Goal: Transaction & Acquisition: Purchase product/service

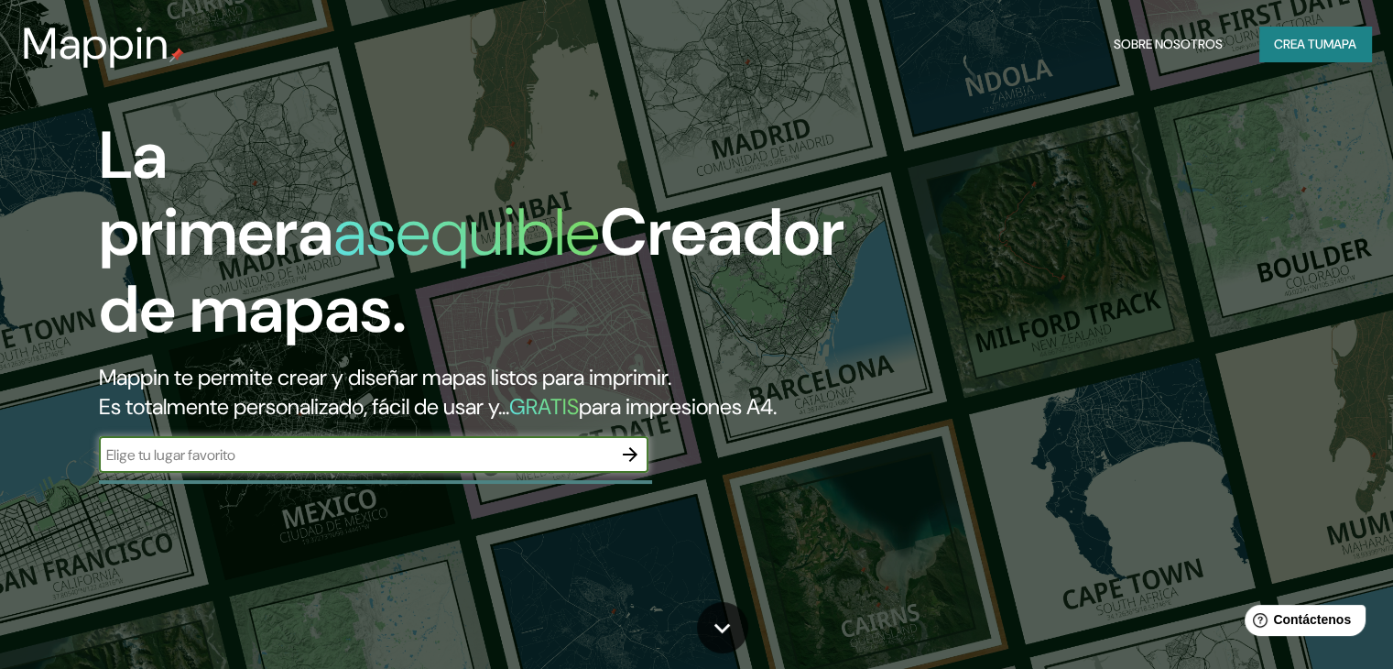
click at [253, 465] on input "text" at bounding box center [355, 454] width 513 height 21
type input "mazatlan [GEOGRAPHIC_DATA]"
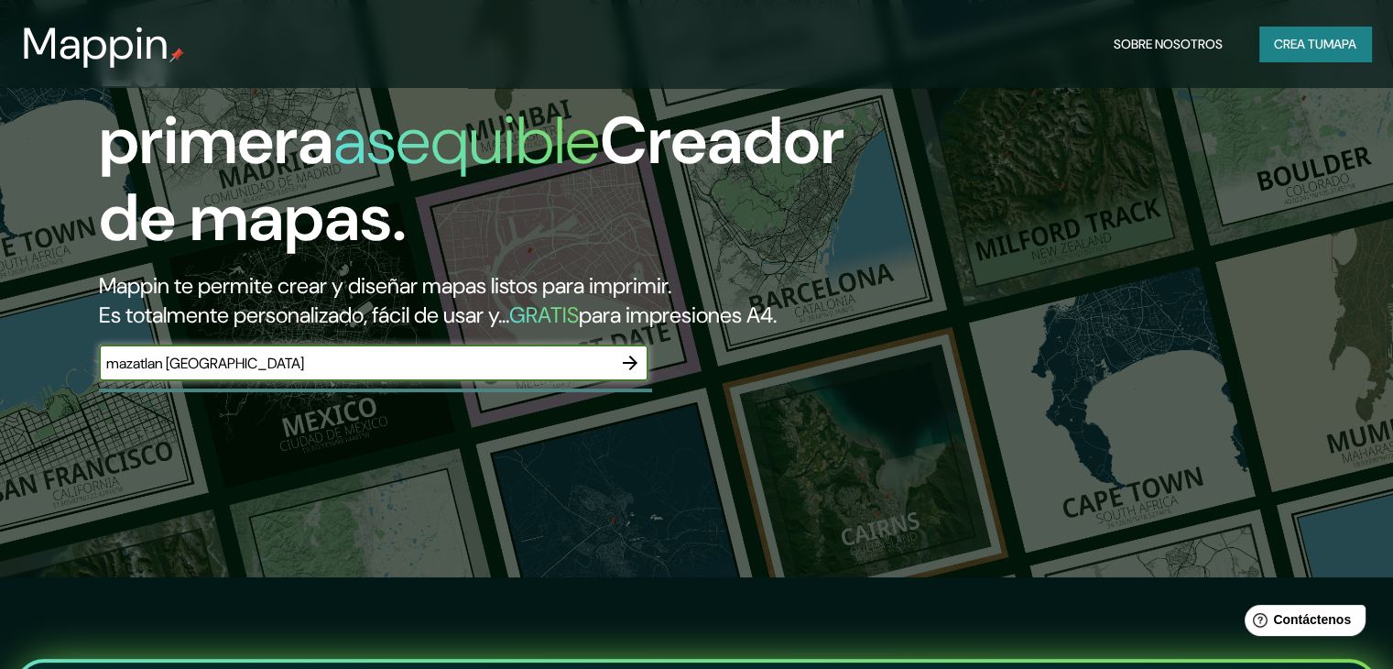
scroll to position [183, 0]
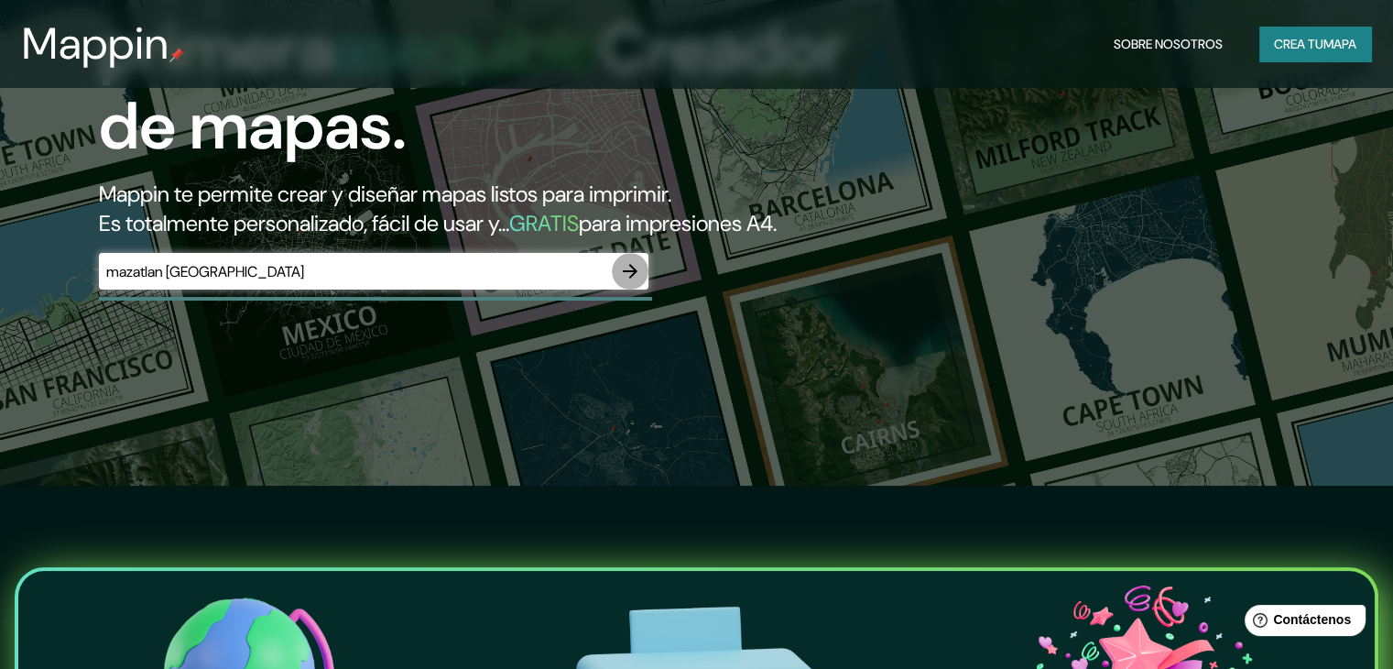
click at [639, 282] on icon "button" at bounding box center [630, 271] width 22 height 22
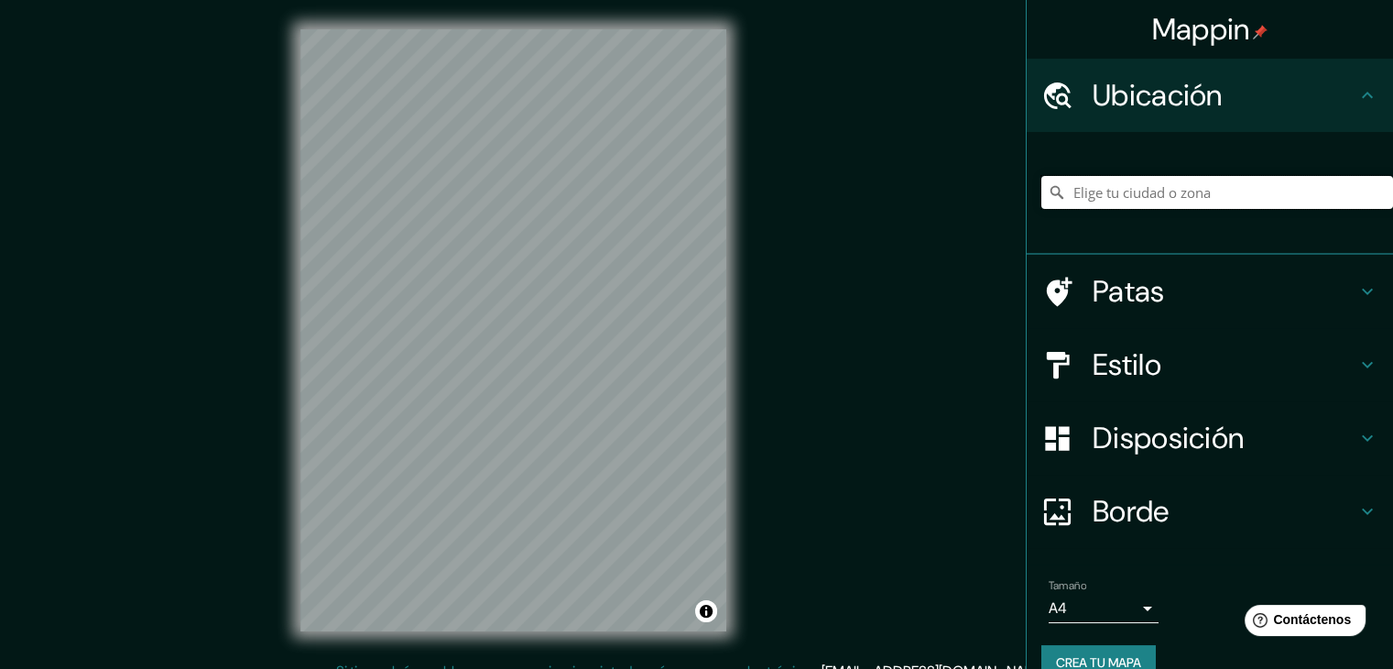
click at [1130, 191] on input "Elige tu ciudad o zona" at bounding box center [1217, 192] width 352 height 33
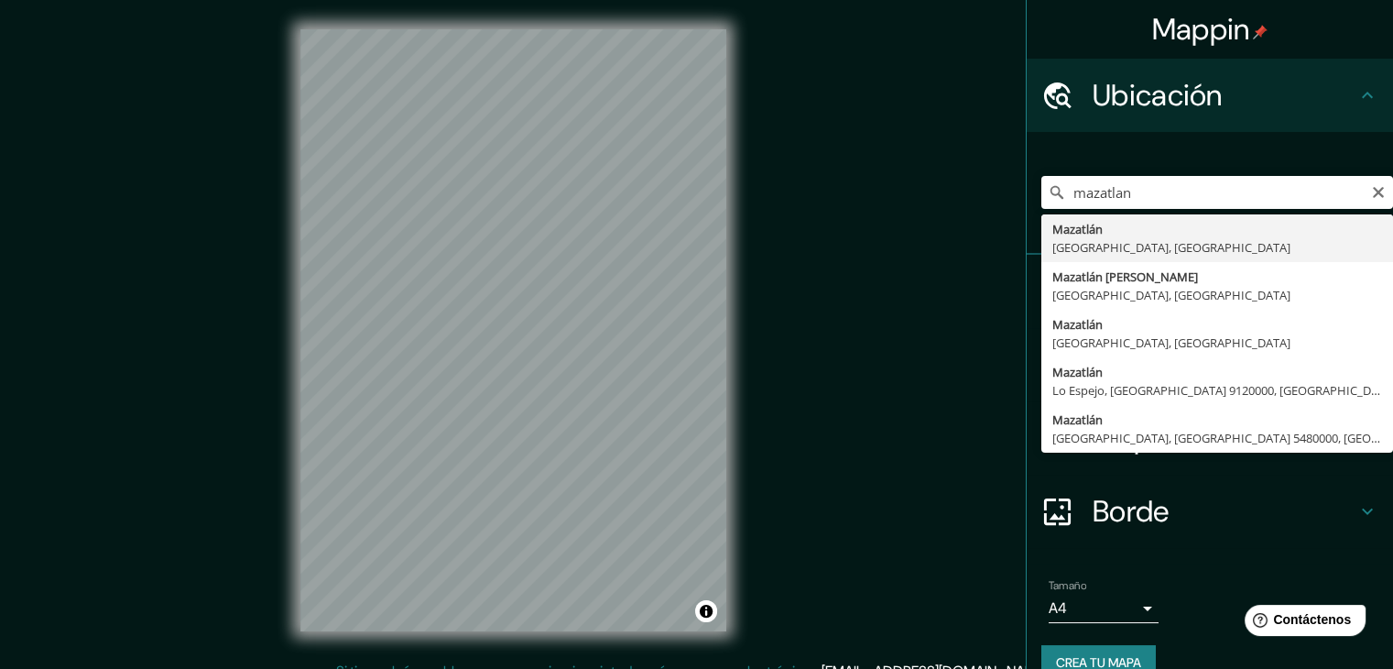
type input "[GEOGRAPHIC_DATA], [GEOGRAPHIC_DATA], [GEOGRAPHIC_DATA]"
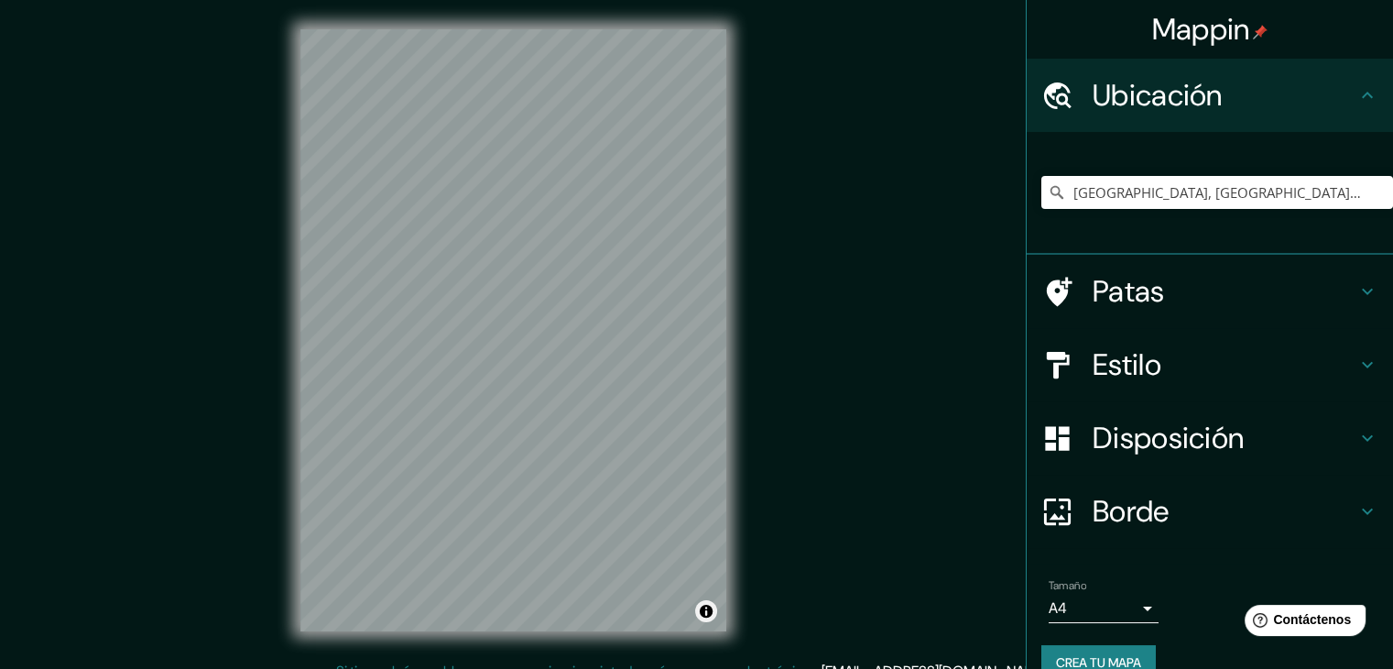
click at [714, 612] on div "© Mapbox © OpenStreetMap Improve this map" at bounding box center [513, 330] width 426 height 602
click at [591, 639] on div "© Mapbox © OpenStreetMap Improve this map" at bounding box center [513, 330] width 485 height 660
click at [1129, 356] on font "Estilo" at bounding box center [1127, 364] width 69 height 38
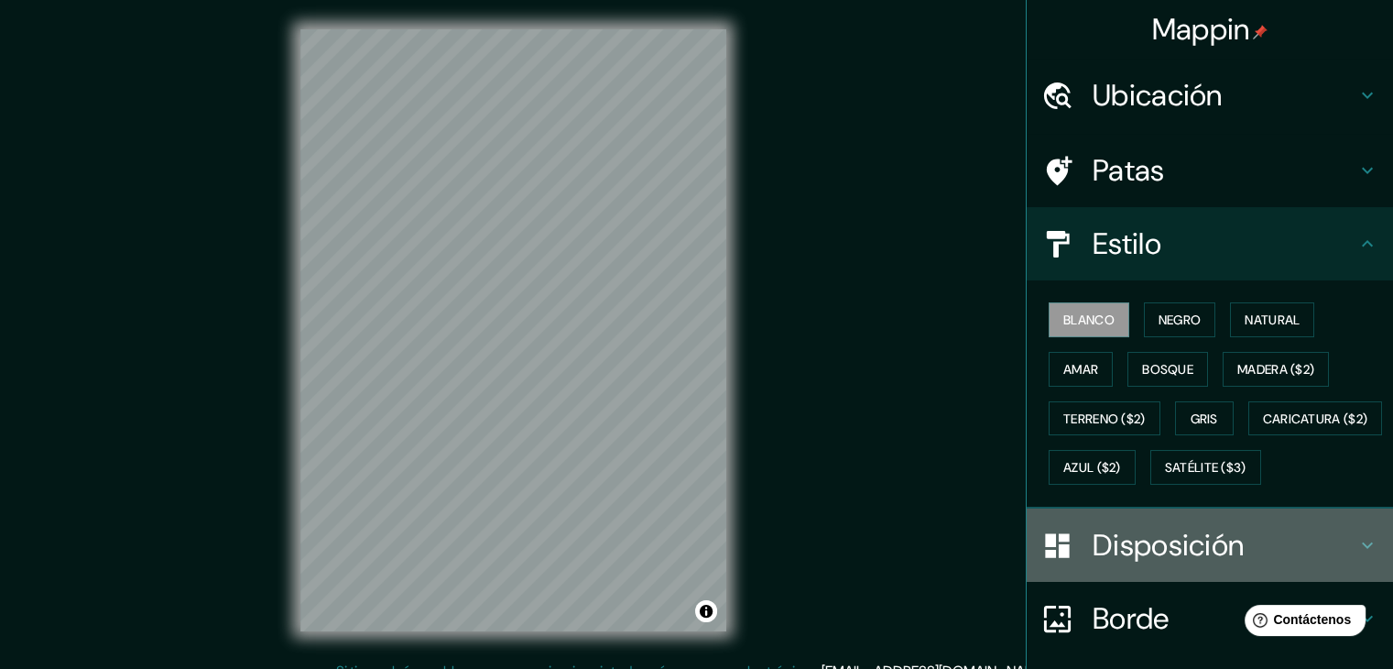
click at [1110, 564] on font "Disposición" at bounding box center [1168, 545] width 151 height 38
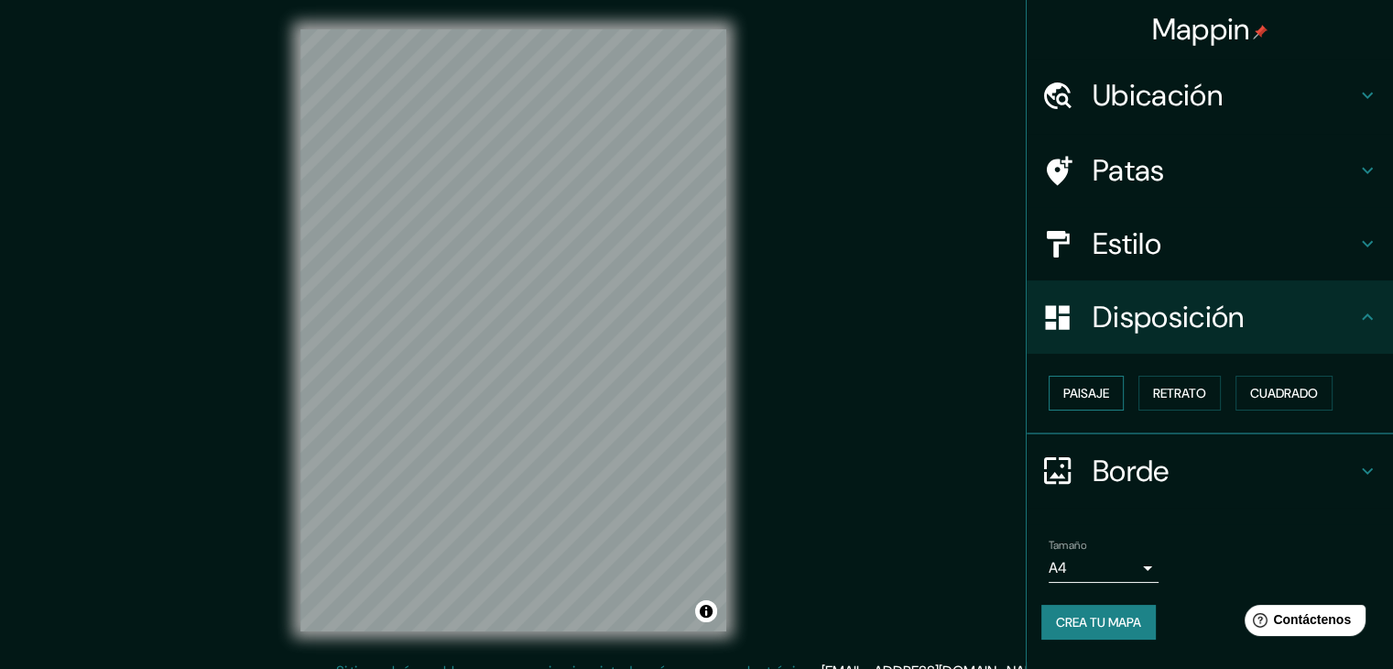
click at [1089, 386] on font "Paisaje" at bounding box center [1086, 393] width 46 height 16
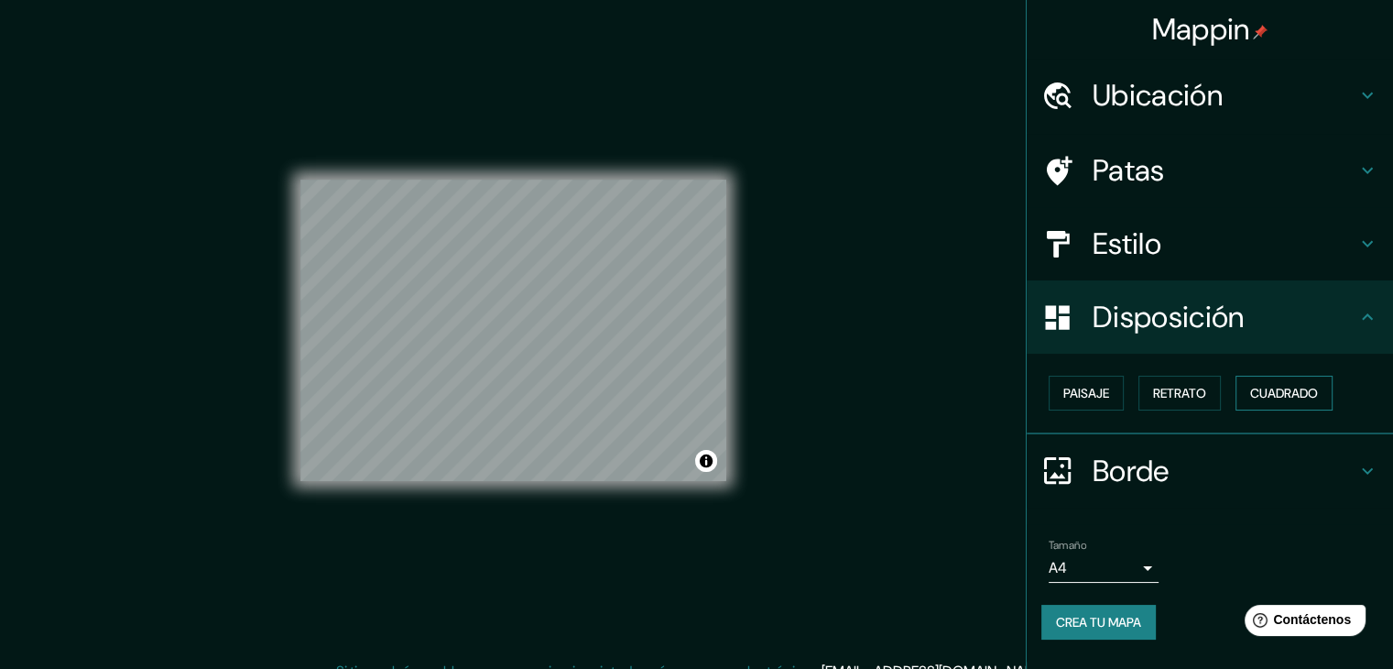
click at [1298, 393] on font "Cuadrado" at bounding box center [1284, 393] width 68 height 16
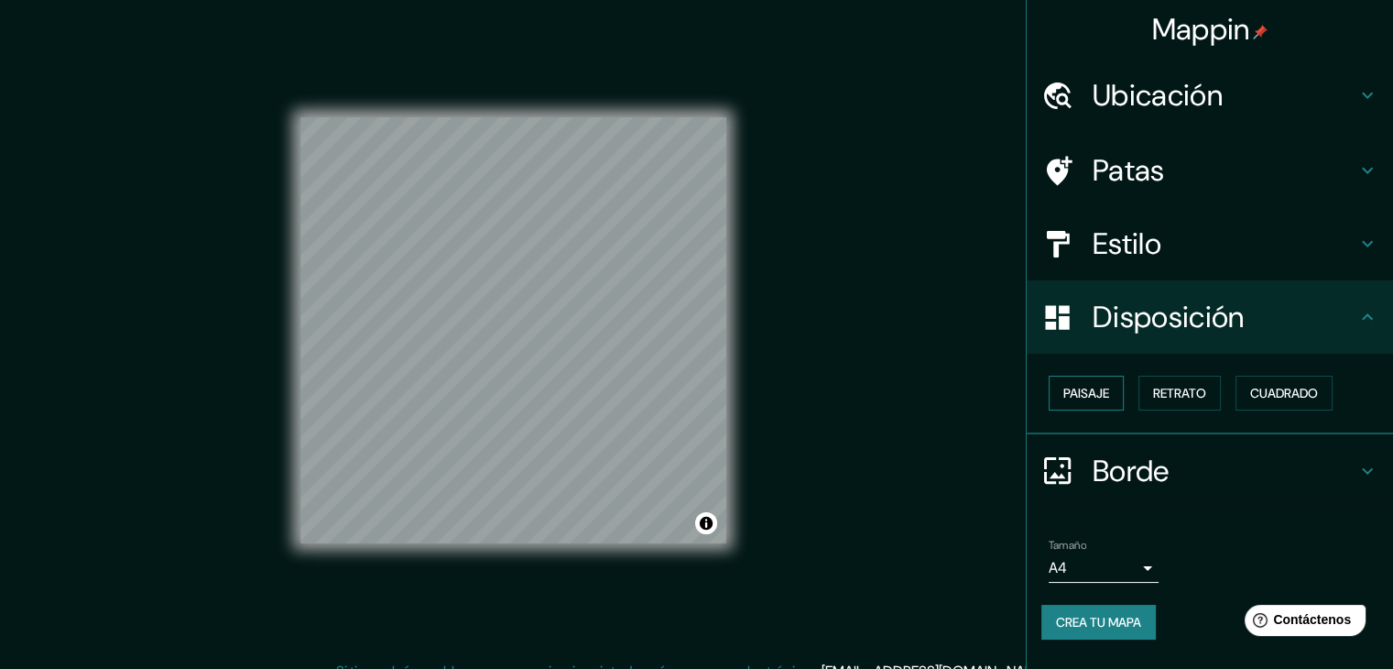
click at [1095, 382] on font "Paisaje" at bounding box center [1086, 393] width 46 height 24
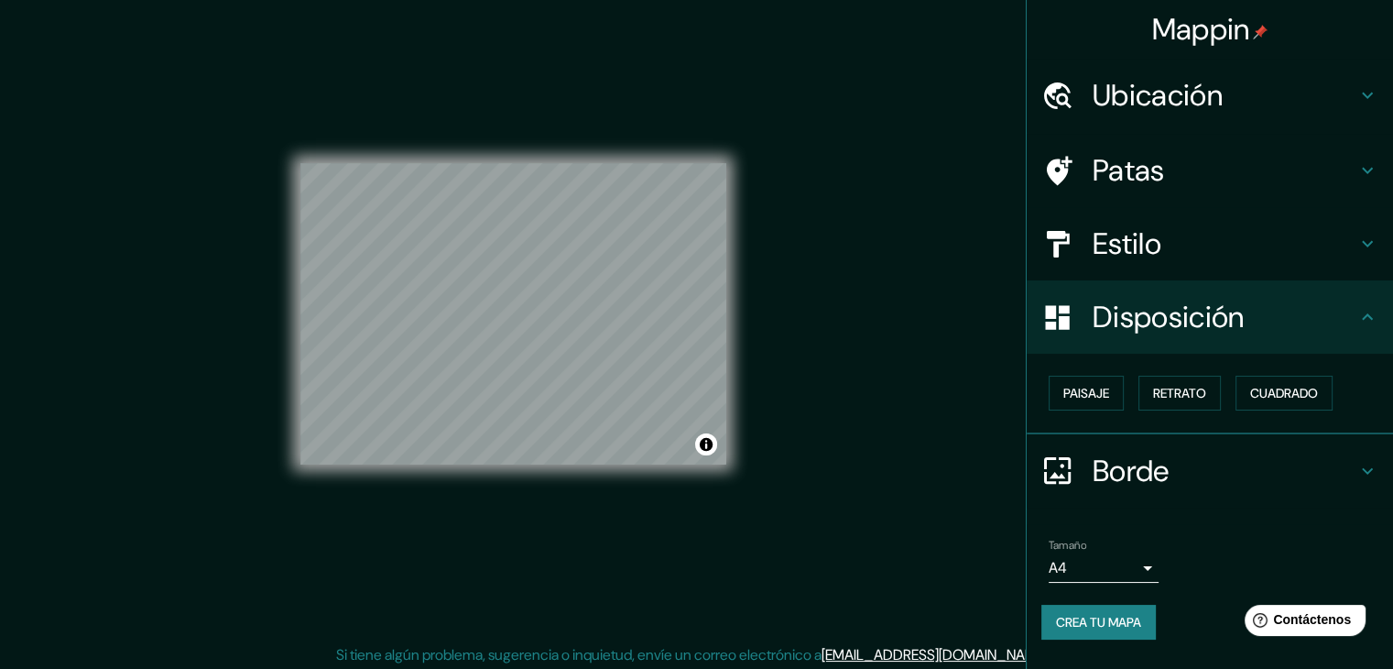
scroll to position [21, 0]
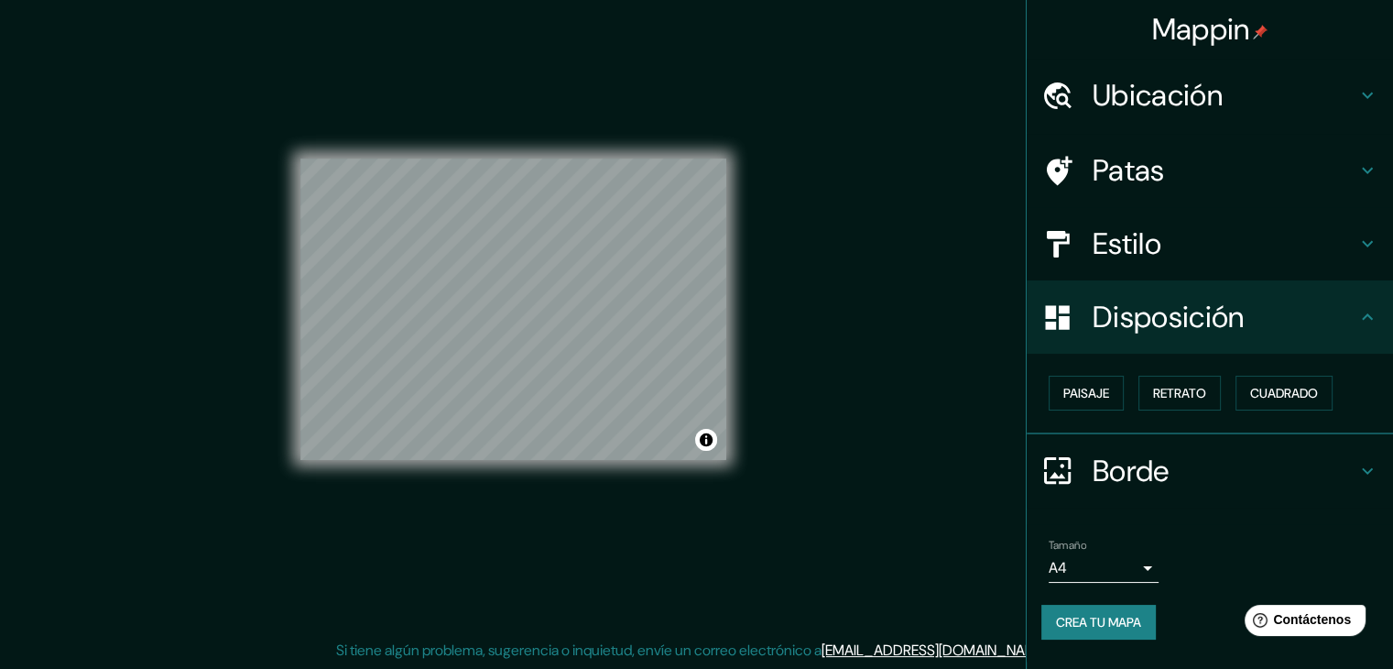
click at [1136, 242] on font "Estilo" at bounding box center [1127, 243] width 69 height 38
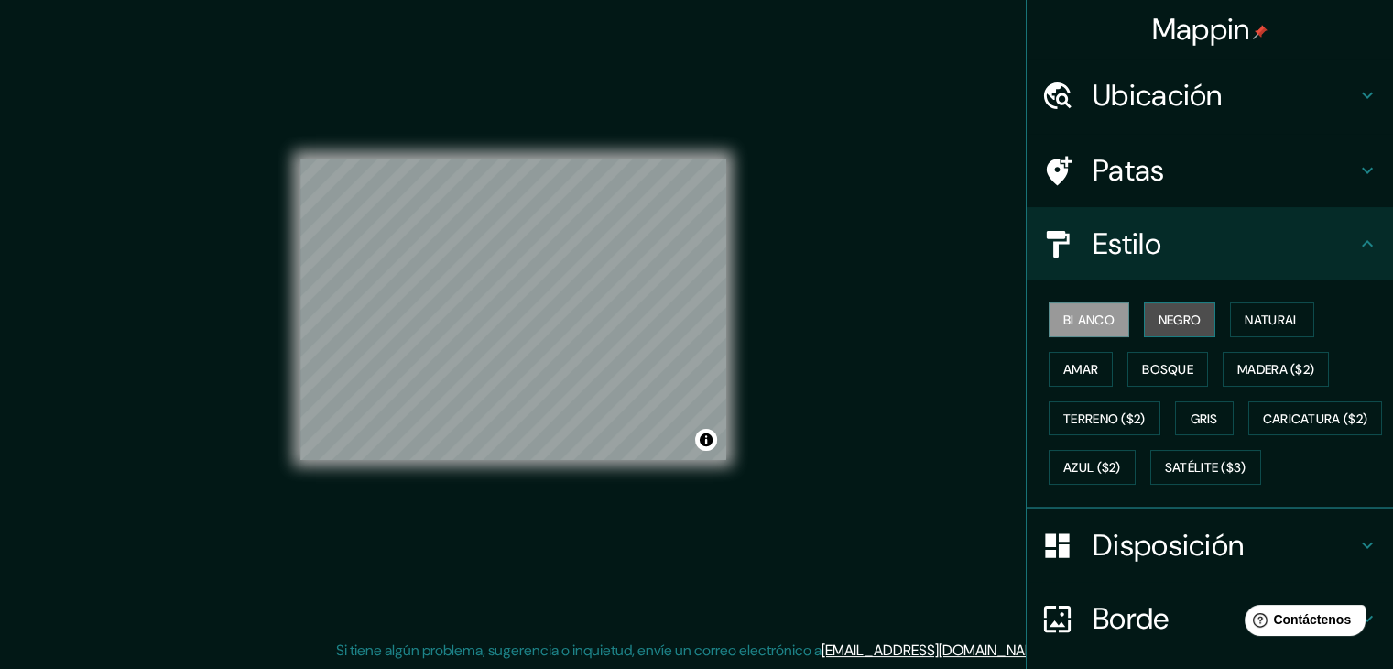
click at [1161, 319] on font "Negro" at bounding box center [1180, 319] width 43 height 16
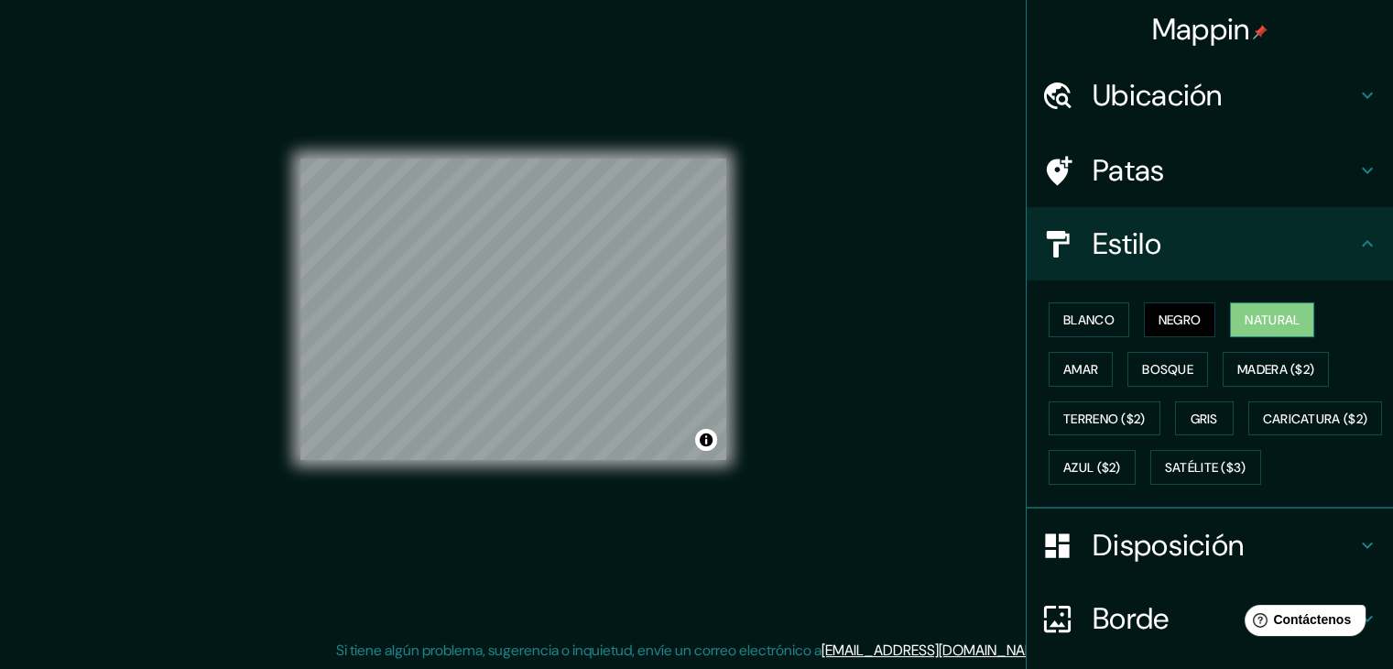
click at [1232, 323] on button "Natural" at bounding box center [1272, 319] width 84 height 35
click at [1063, 371] on font "Amar" at bounding box center [1080, 369] width 35 height 16
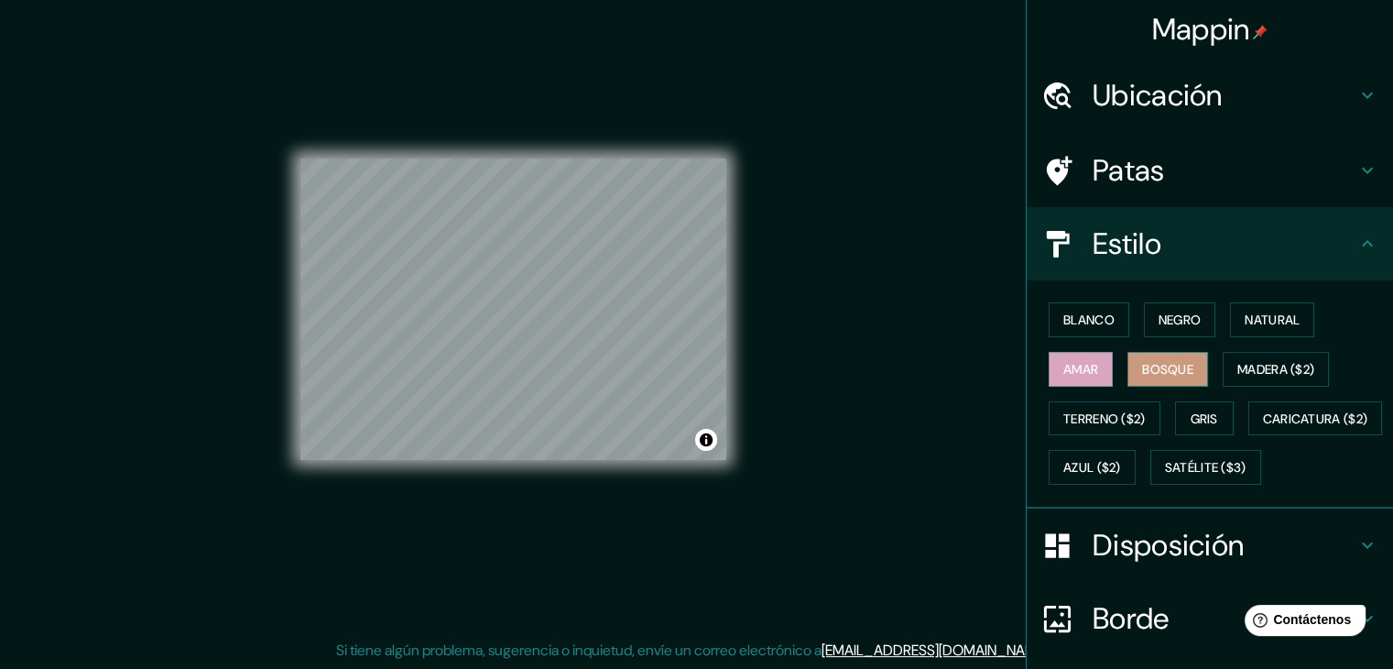
click at [1154, 362] on font "Bosque" at bounding box center [1167, 369] width 51 height 16
click at [1280, 365] on font "Madera ($2)" at bounding box center [1275, 369] width 77 height 16
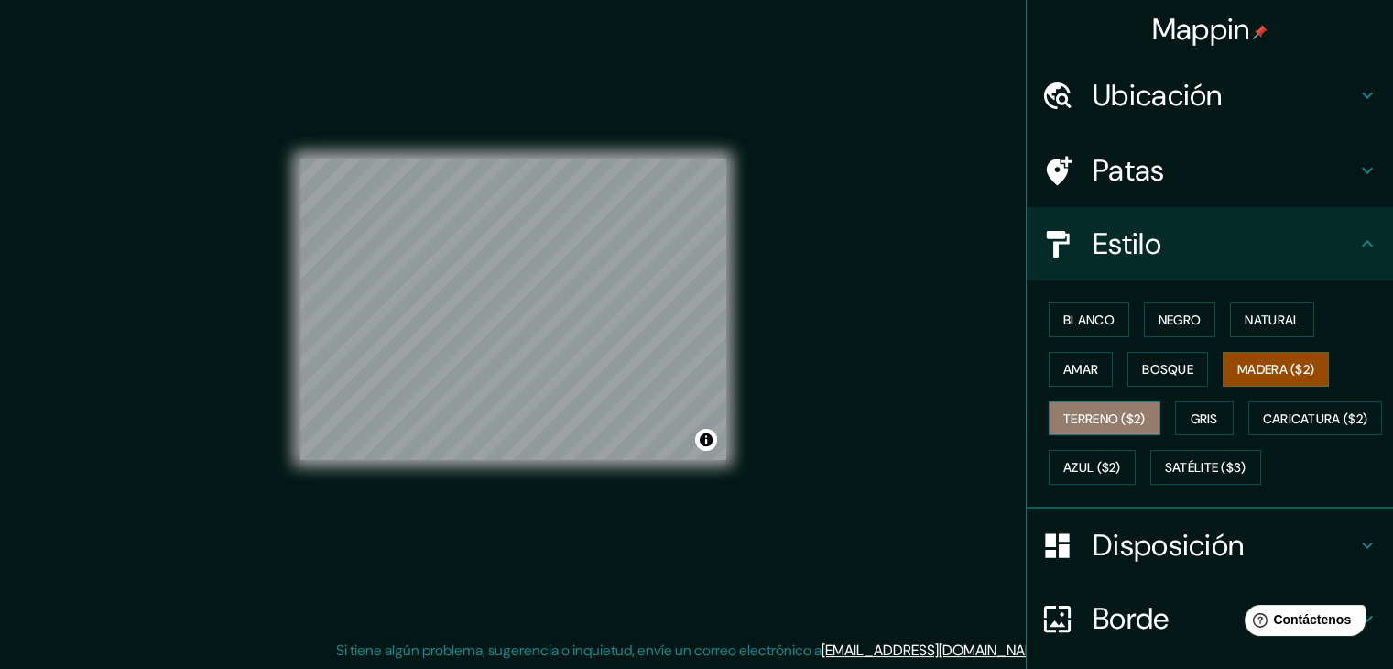
click at [1063, 410] on font "Terreno ($2)" at bounding box center [1104, 418] width 82 height 16
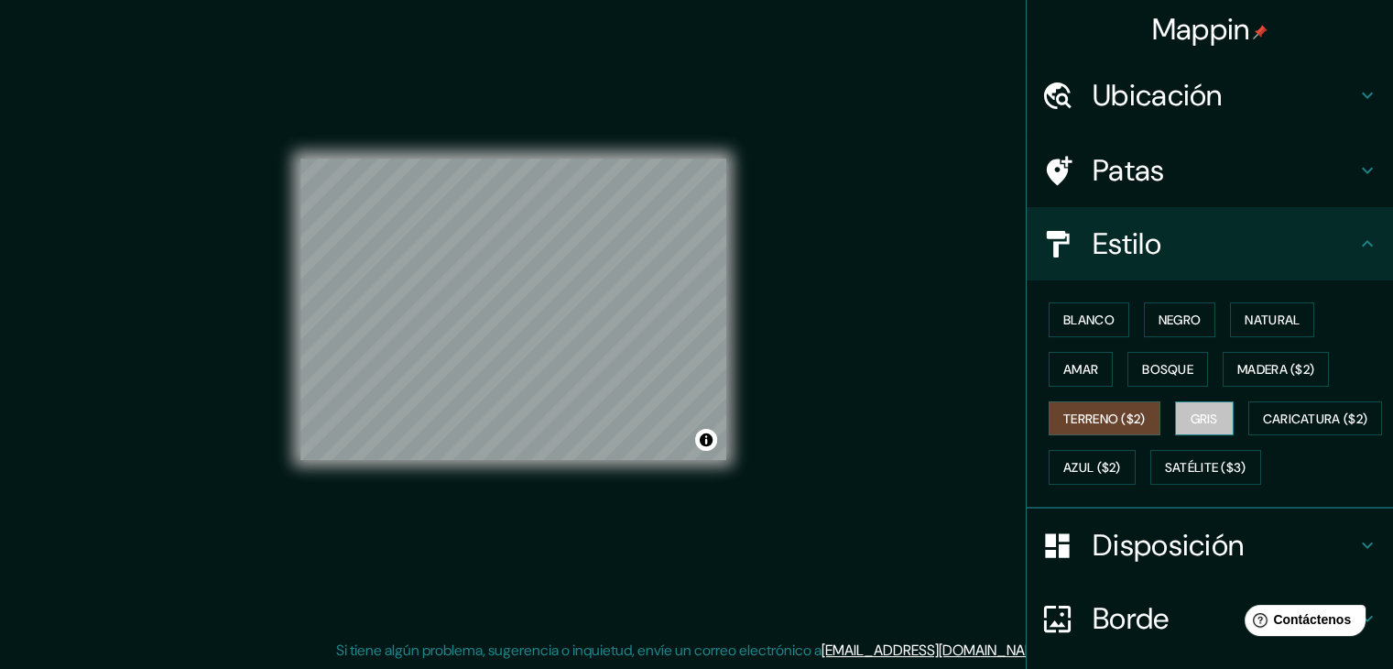
click at [1203, 412] on font "Gris" at bounding box center [1204, 418] width 27 height 16
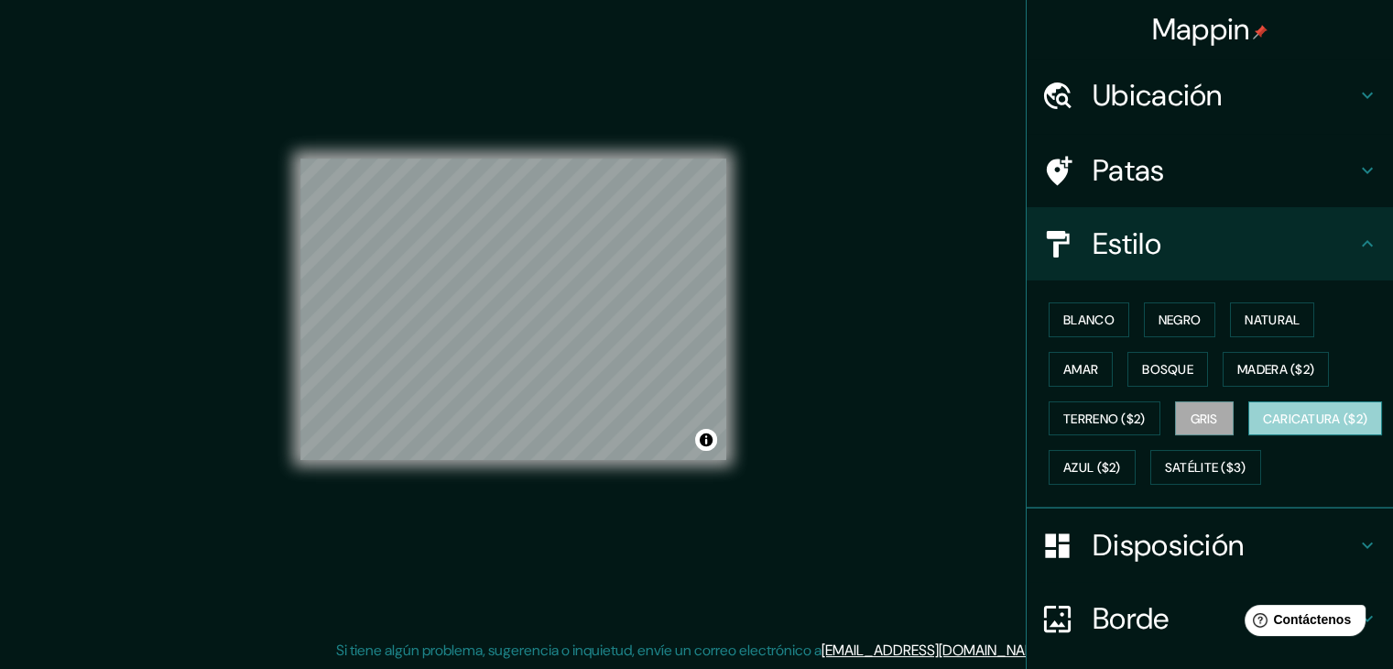
click at [1263, 427] on font "Caricatura ($2)" at bounding box center [1315, 418] width 105 height 16
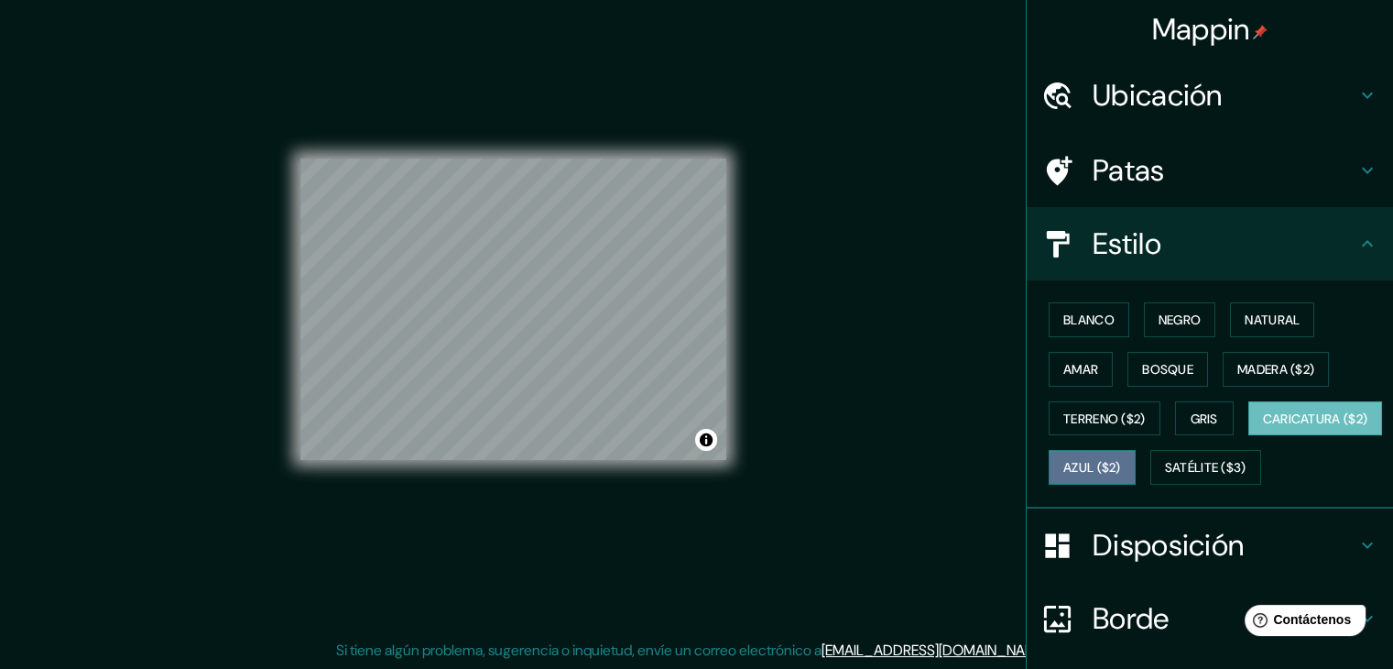
click at [1121, 460] on font "Azul ($2)" at bounding box center [1092, 468] width 58 height 16
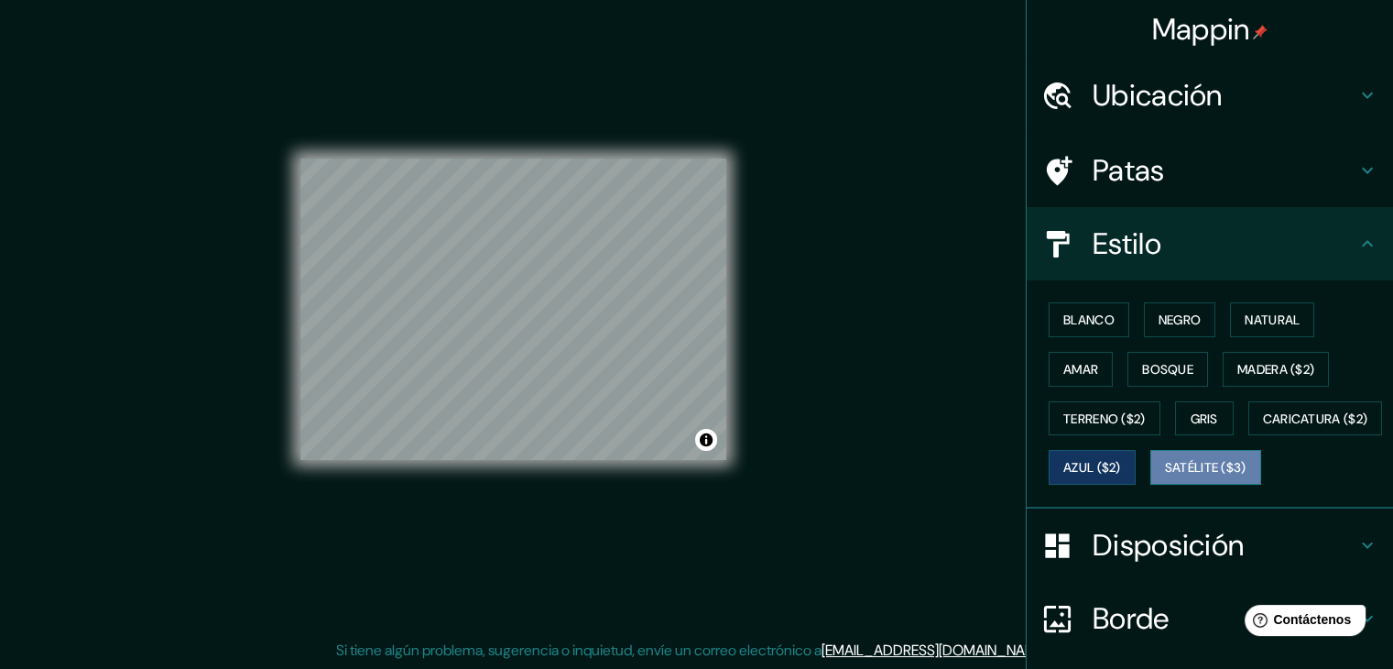
click at [1165, 476] on font "Satélite ($3)" at bounding box center [1206, 468] width 82 height 16
click at [1136, 454] on button "Azul ($2)" at bounding box center [1092, 467] width 87 height 35
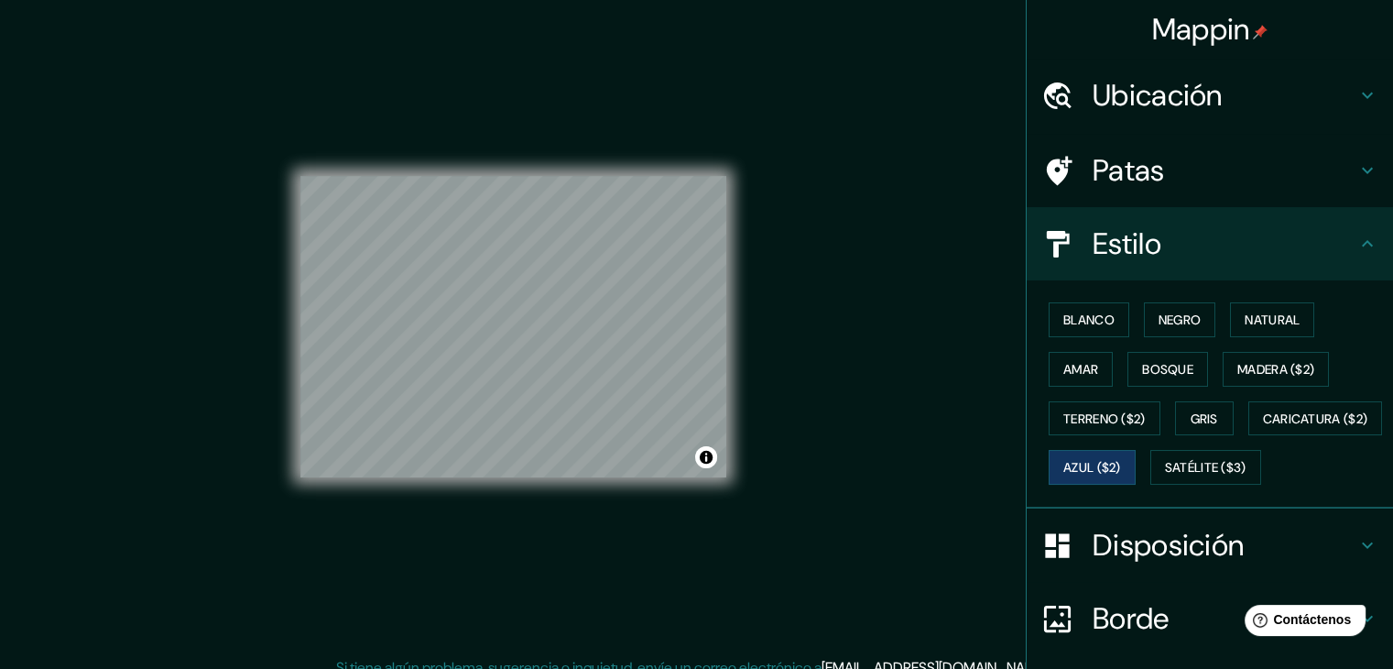
scroll to position [0, 0]
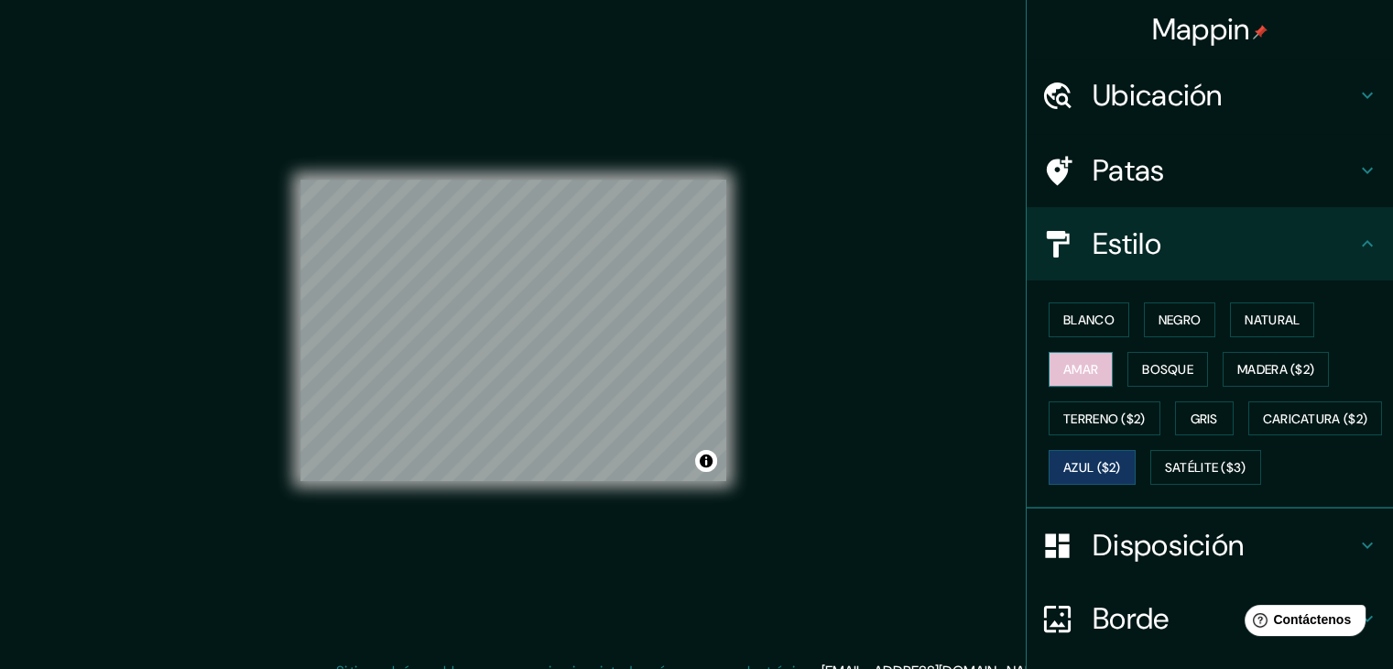
click at [1086, 366] on button "Amar" at bounding box center [1081, 369] width 64 height 35
click at [1067, 309] on font "Blanco" at bounding box center [1088, 320] width 51 height 24
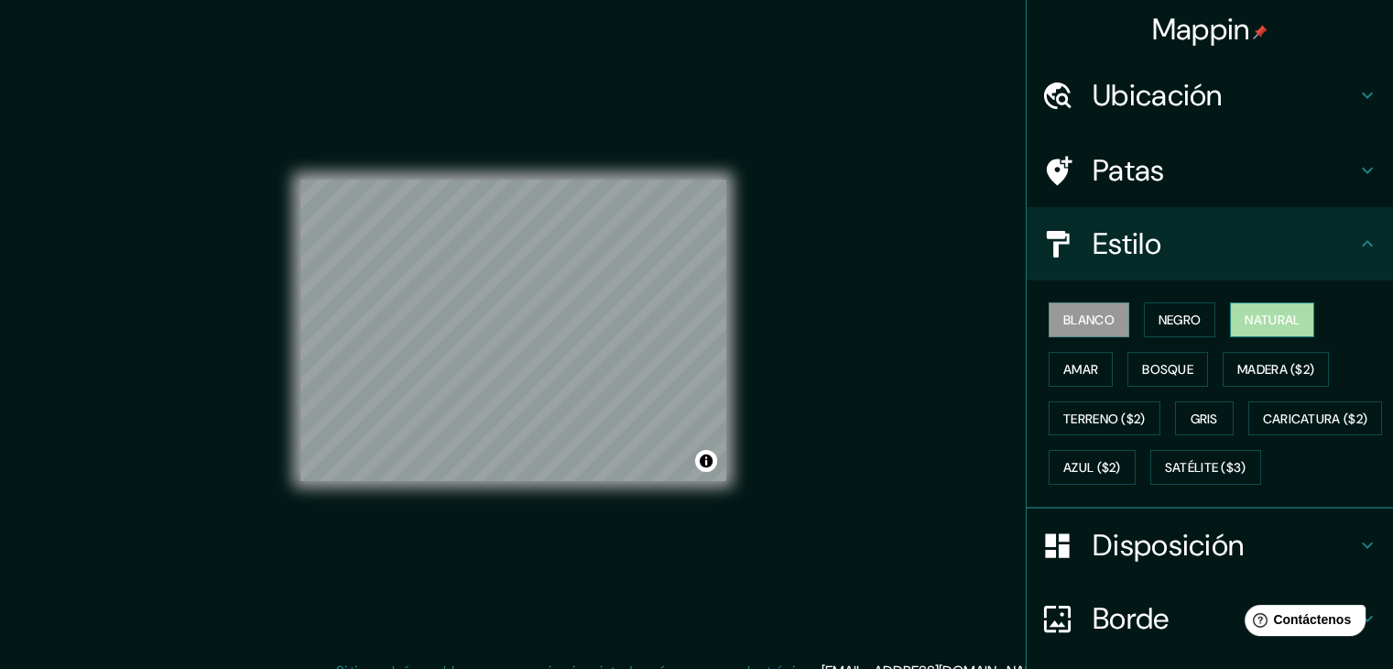
click at [1246, 318] on font "Natural" at bounding box center [1272, 319] width 55 height 16
